Goal: Navigation & Orientation: Find specific page/section

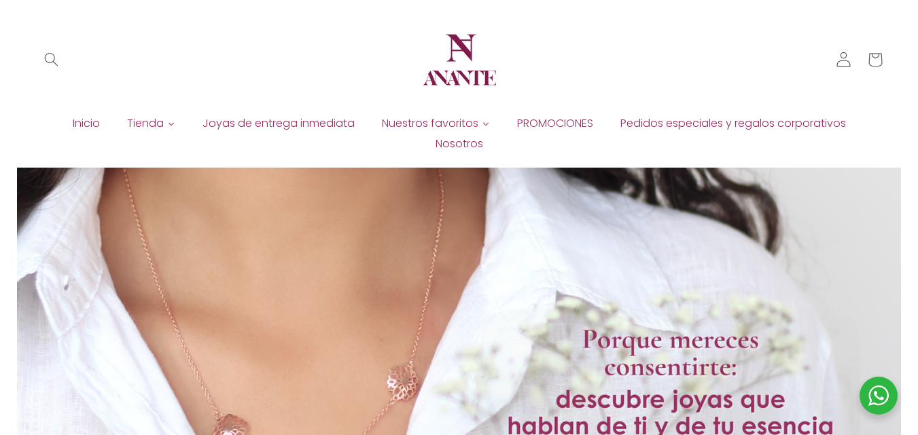
click at [846, 63] on icon at bounding box center [843, 59] width 15 height 15
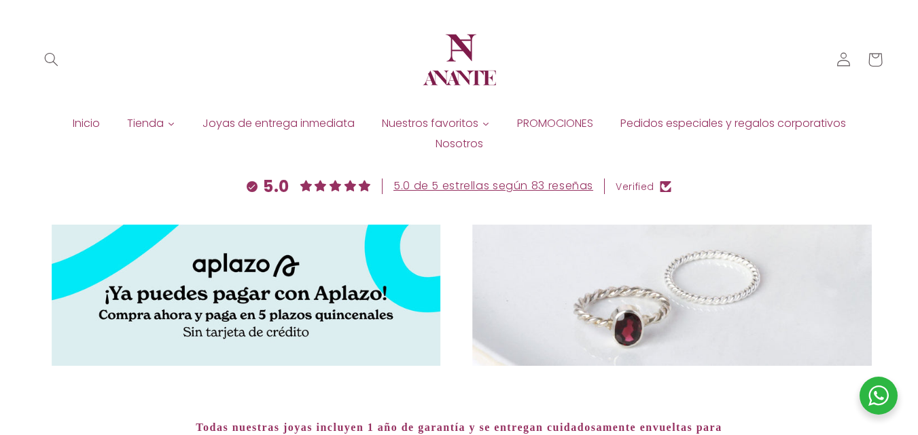
scroll to position [5095, 0]
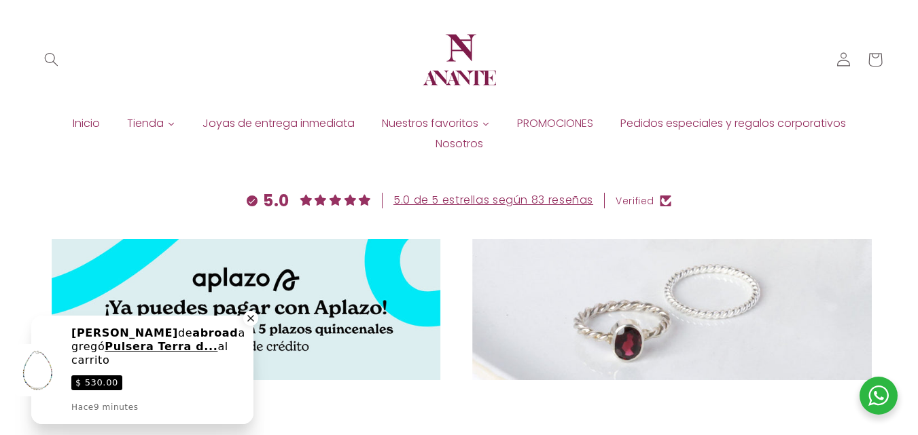
click at [251, 325] on div "Close a notification" at bounding box center [250, 318] width 15 height 15
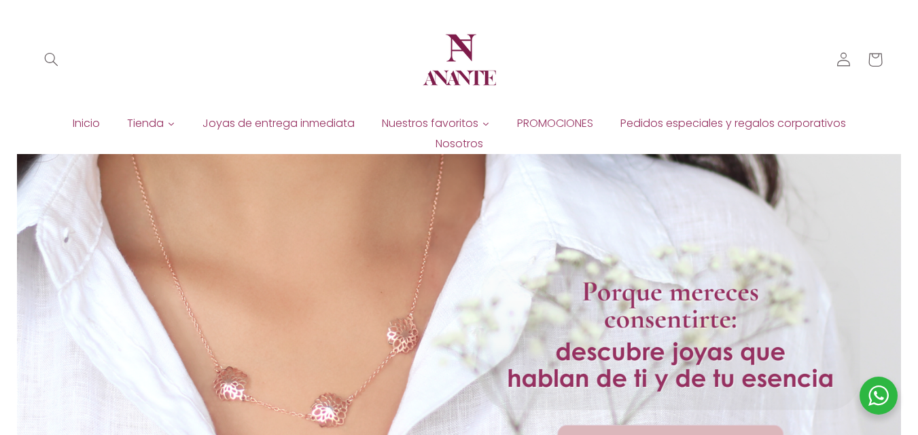
scroll to position [0, 0]
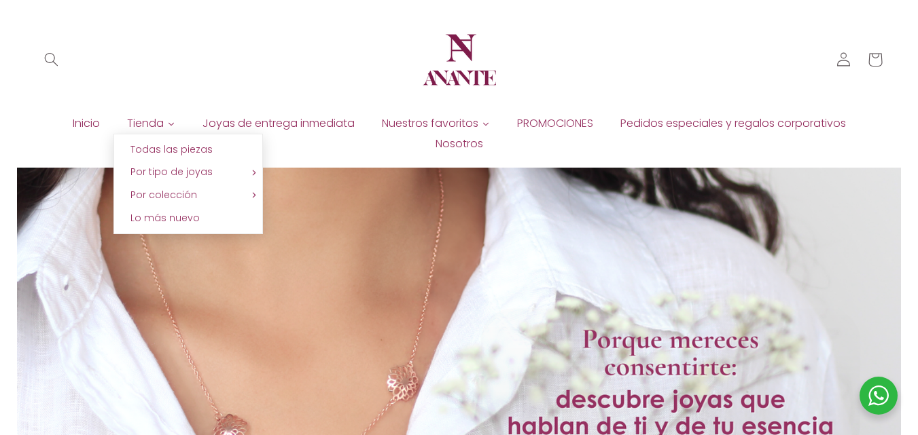
click at [151, 122] on span "Tienda" at bounding box center [145, 123] width 37 height 15
